Goal: Information Seeking & Learning: Learn about a topic

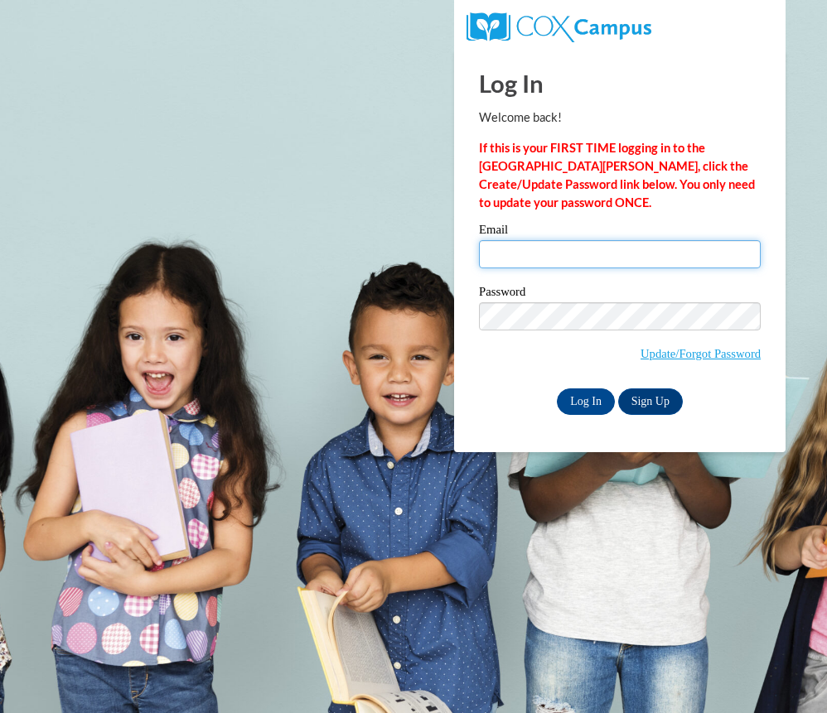
click at [538, 259] on input "Email" at bounding box center [620, 254] width 282 height 28
type input "mcweddington@gmail.com"
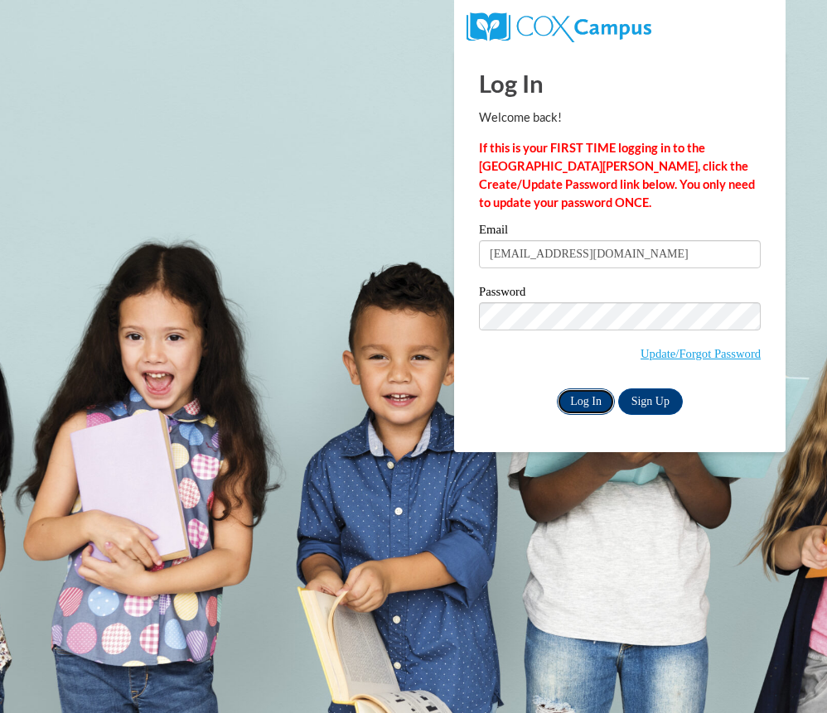
click at [591, 403] on input "Log In" at bounding box center [586, 401] width 58 height 27
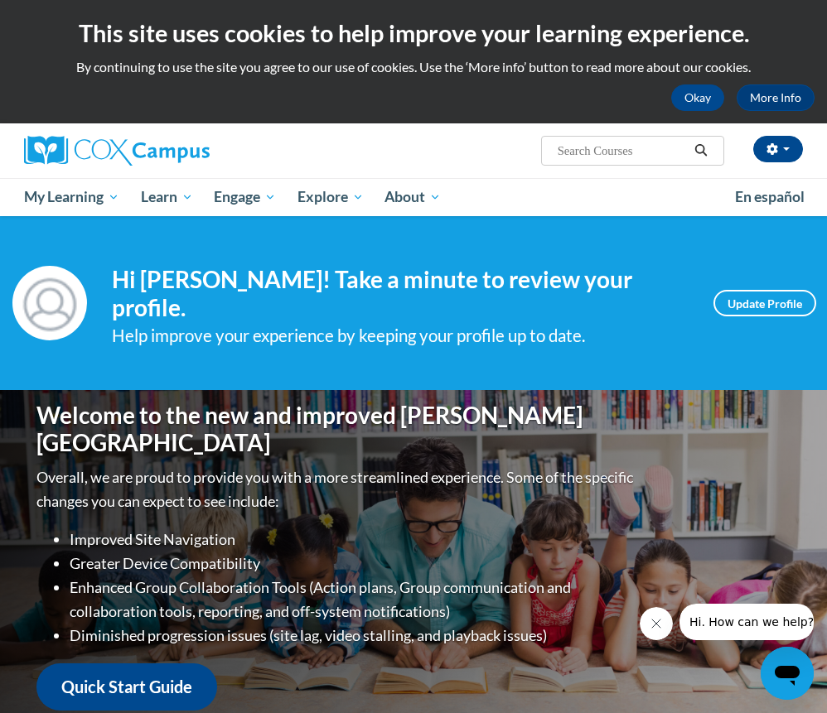
click at [575, 147] on input "Search..." at bounding box center [622, 151] width 133 height 20
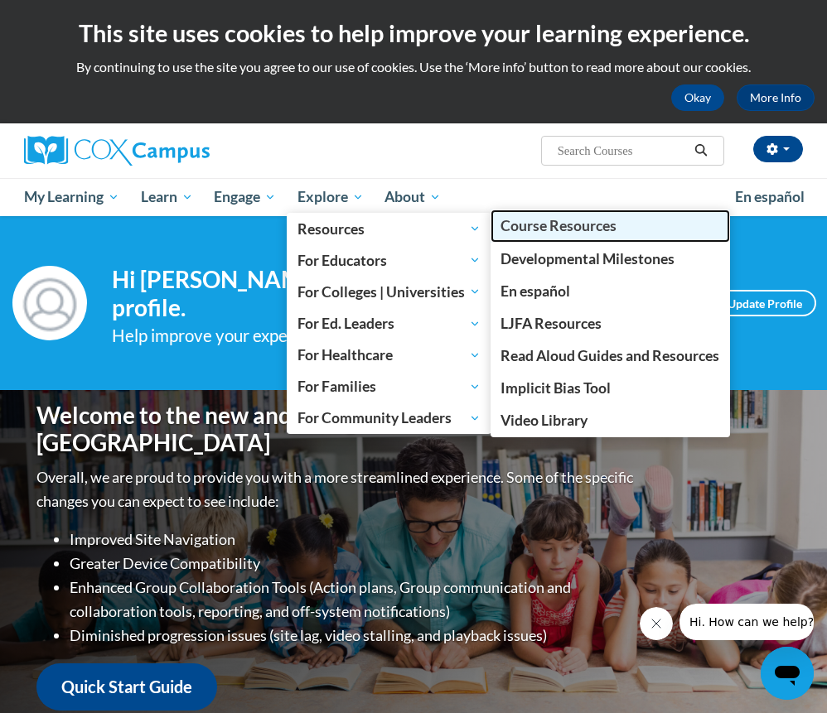
click at [552, 218] on span "Course Resources" at bounding box center [558, 225] width 116 height 17
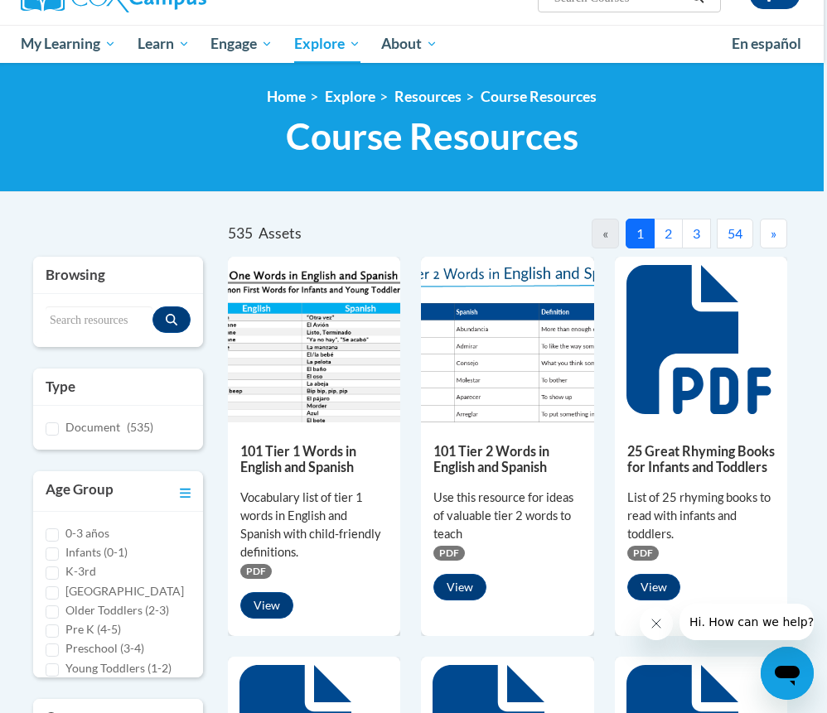
scroll to position [153, 4]
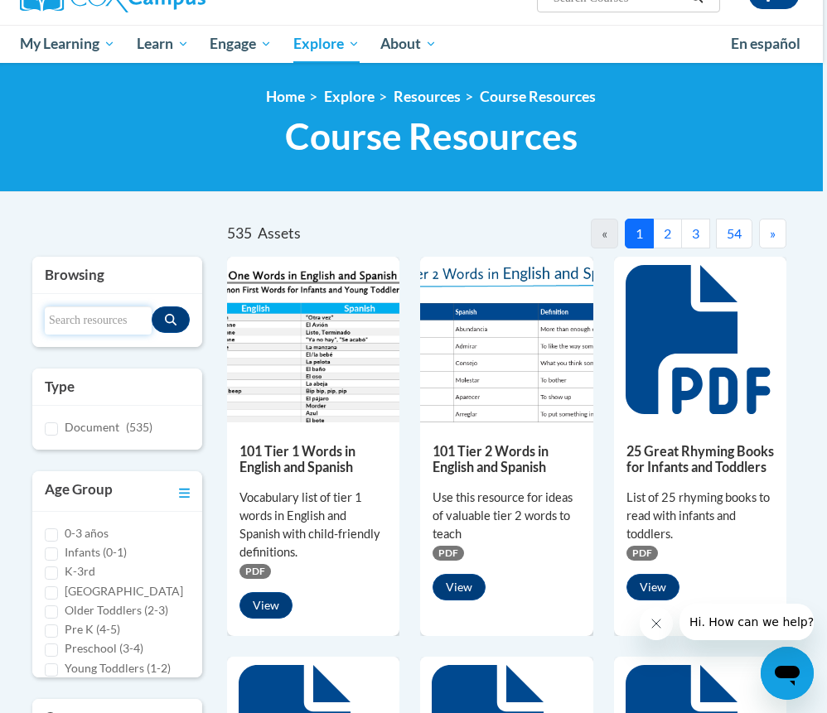
click at [92, 320] on input "Search resources" at bounding box center [98, 320] width 107 height 28
type input "prove it"
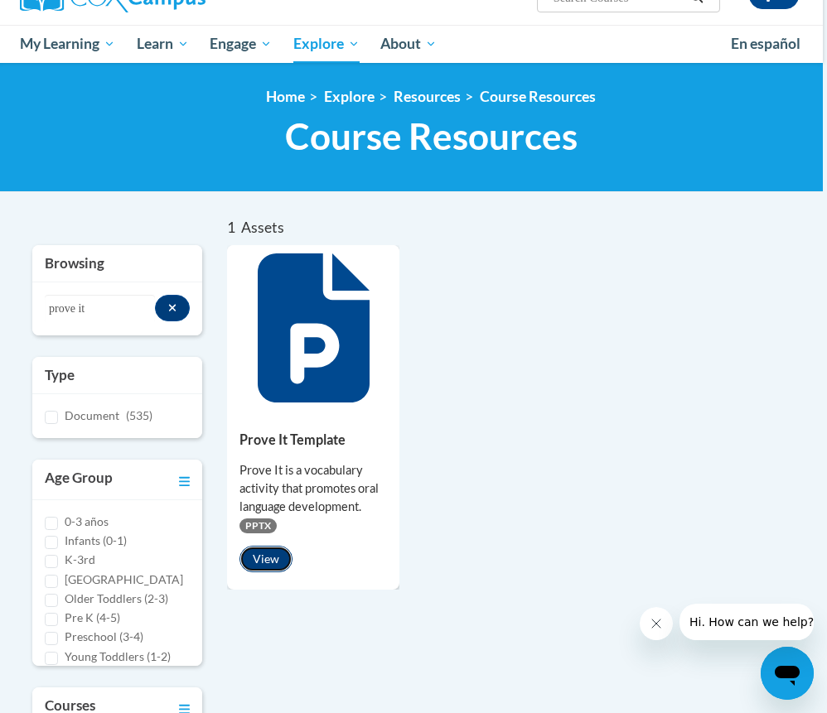
click at [265, 548] on button "View" at bounding box center [265, 559] width 53 height 27
